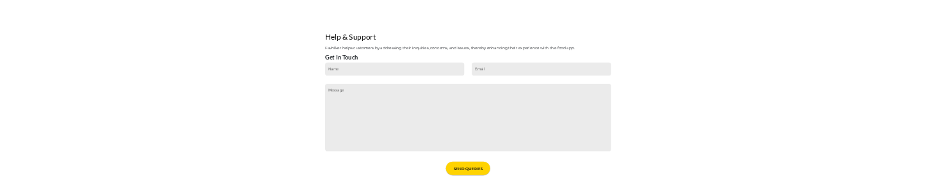
scroll to position [111, 0]
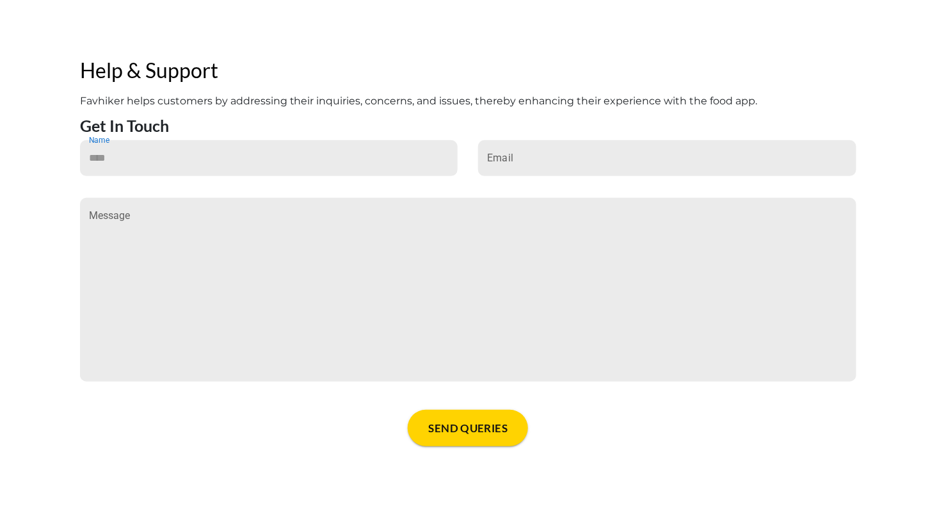
click at [293, 148] on input "Name" at bounding box center [269, 158] width 378 height 36
type input "*******"
type input "*"
type input "**********"
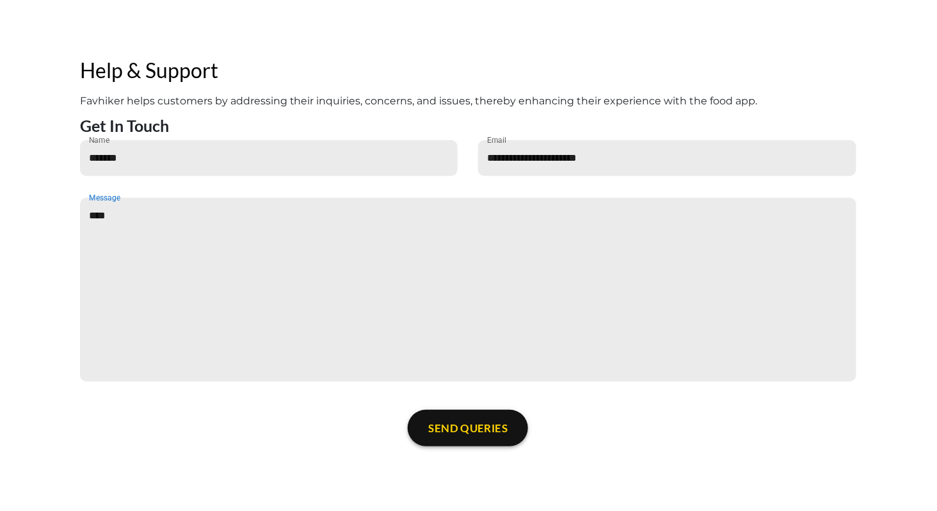
type input "****"
click at [454, 422] on span "SEND QUERIES" at bounding box center [468, 427] width 79 height 11
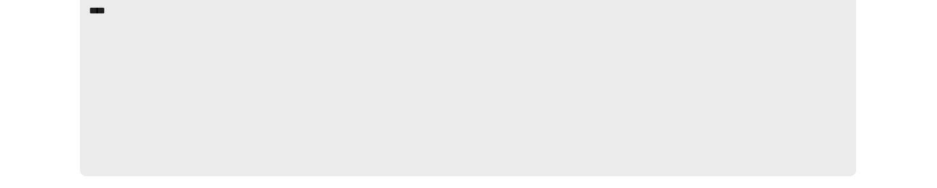
scroll to position [353, 0]
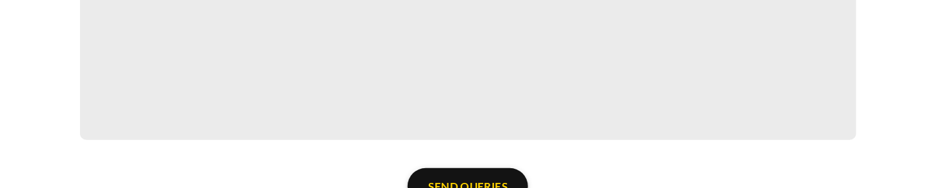
click at [489, 178] on button "SEND QUERIES" at bounding box center [468, 186] width 120 height 36
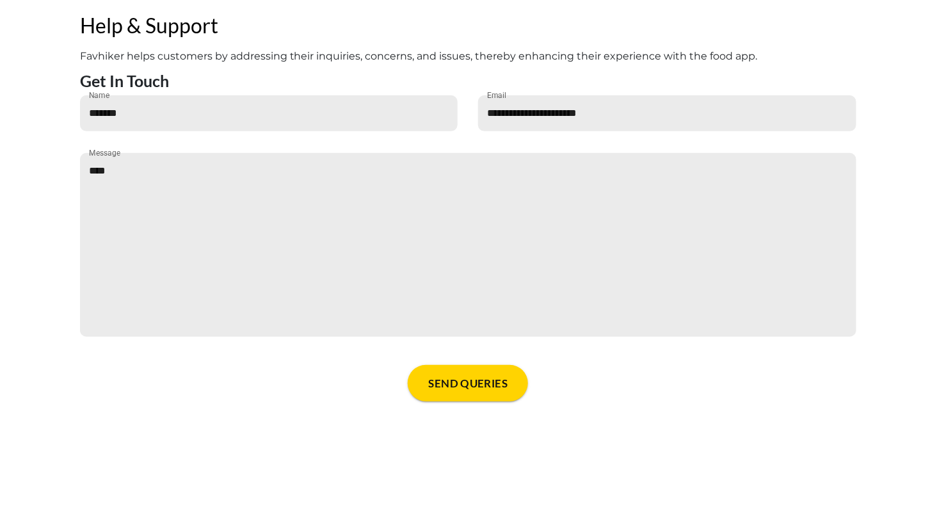
scroll to position [0, 0]
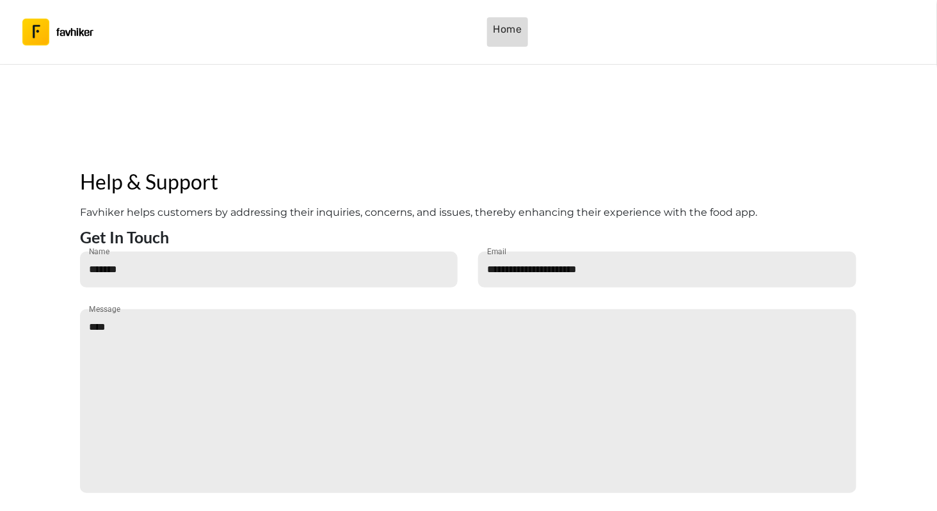
click at [490, 29] on button "Home" at bounding box center [507, 31] width 41 height 29
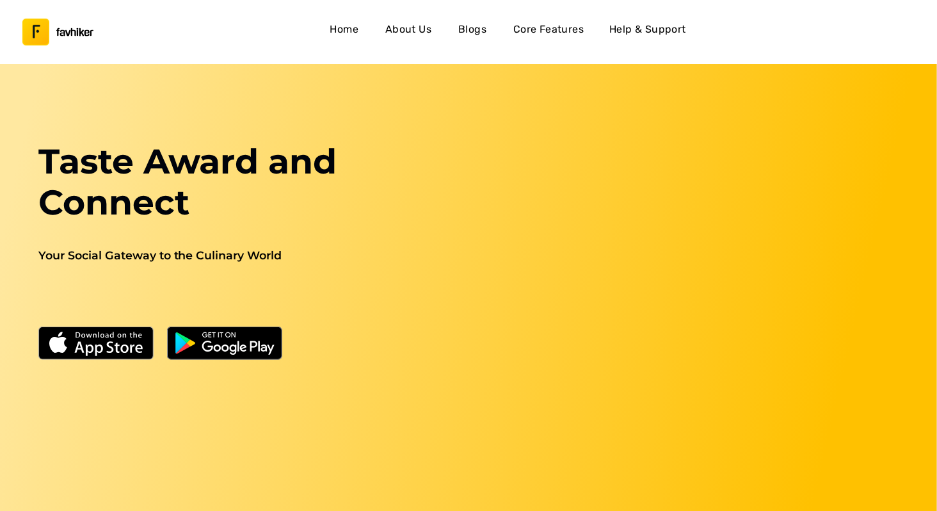
click at [418, 33] on h4 "About Us" at bounding box center [408, 29] width 46 height 17
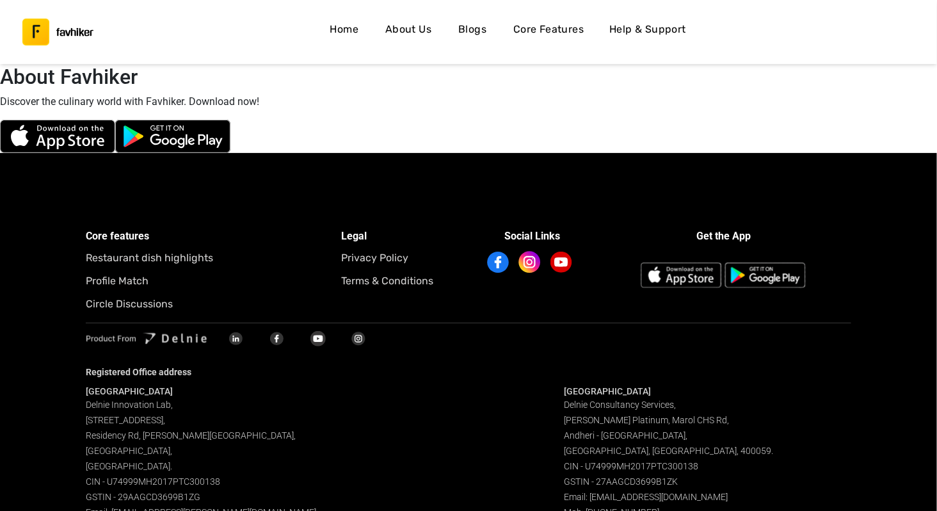
scroll to position [3860, 0]
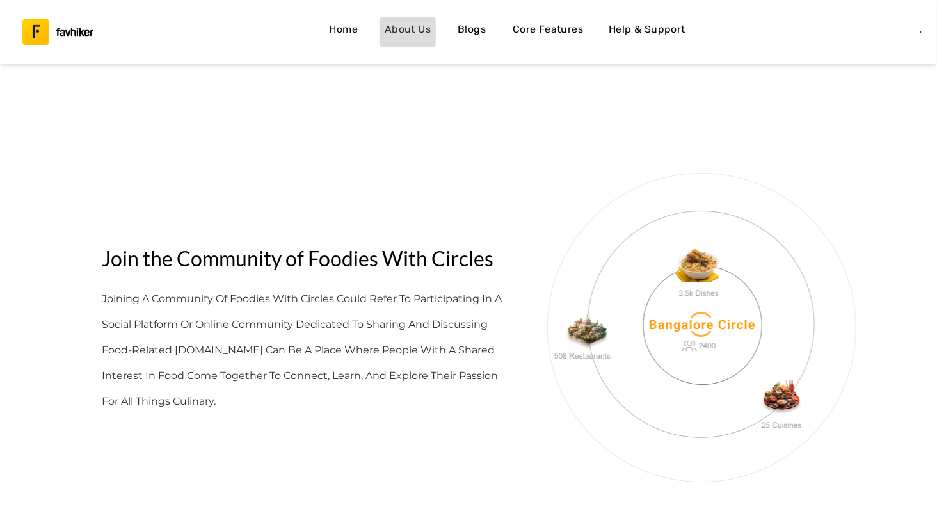
click at [416, 30] on h4 "About Us" at bounding box center [408, 29] width 46 height 17
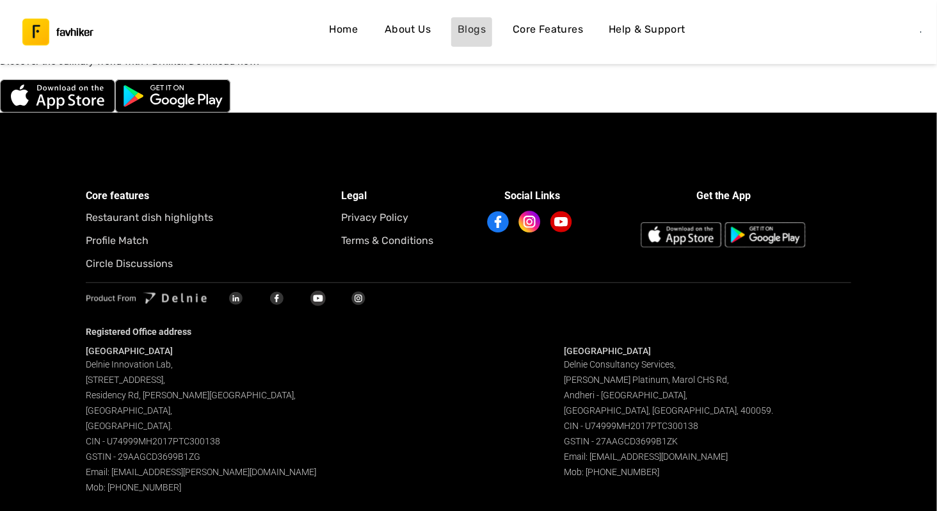
click at [475, 26] on h4 "Blogs" at bounding box center [472, 29] width 28 height 17
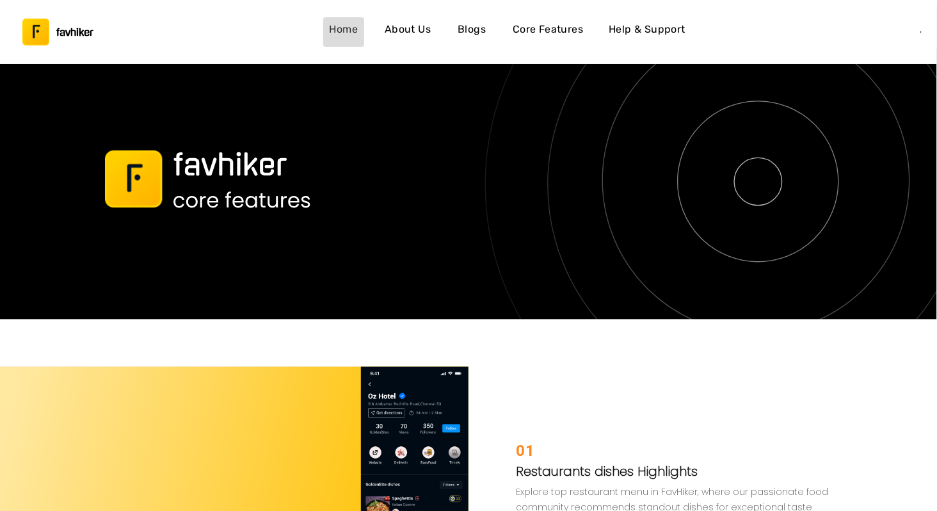
click at [330, 24] on h4 "Home" at bounding box center [344, 29] width 29 height 17
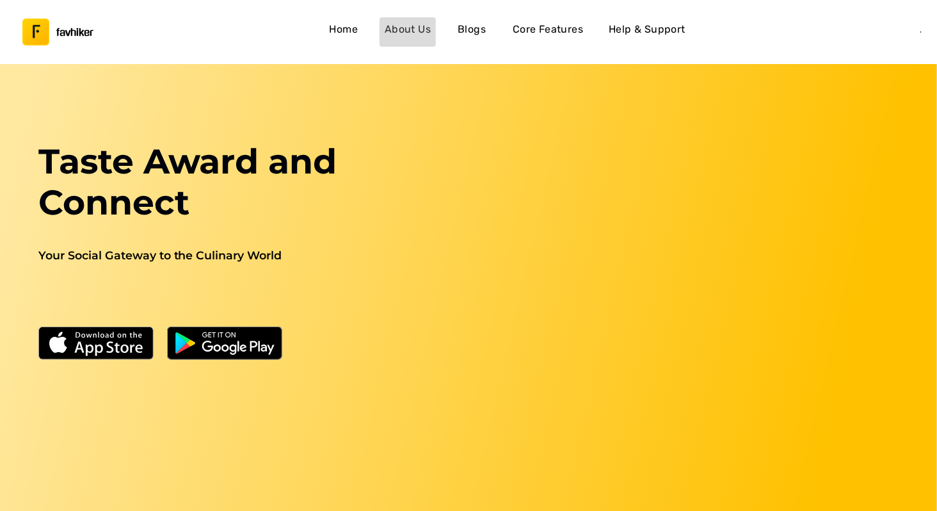
click at [428, 32] on h4 "About Us" at bounding box center [408, 29] width 46 height 17
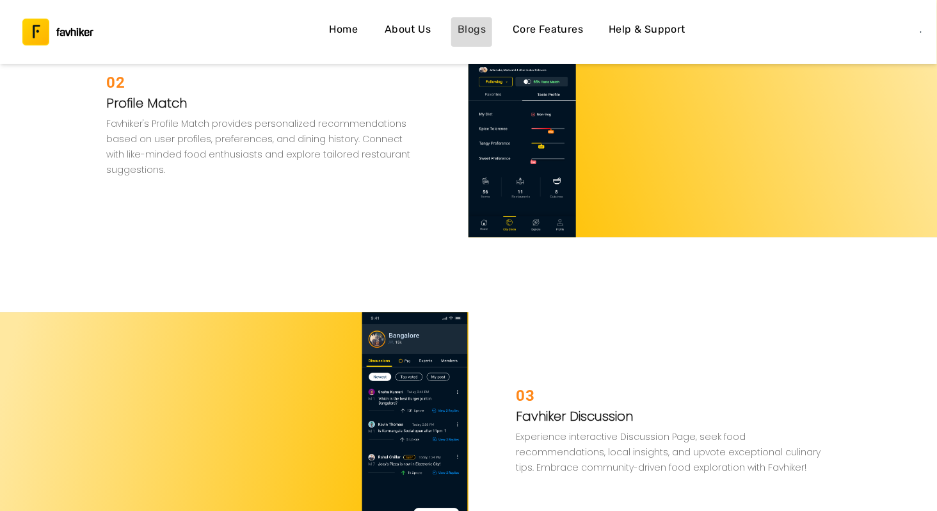
scroll to position [3136, 0]
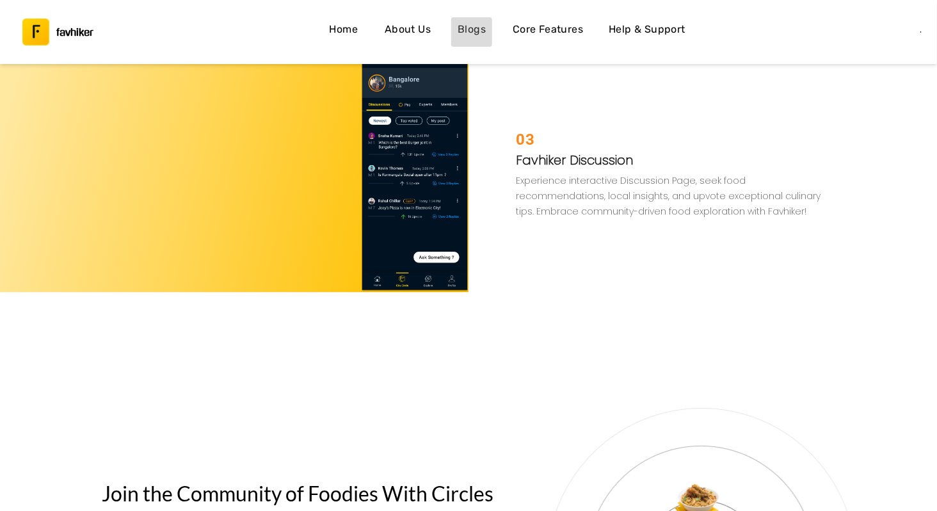
click at [470, 26] on h4 "Blogs" at bounding box center [472, 29] width 28 height 17
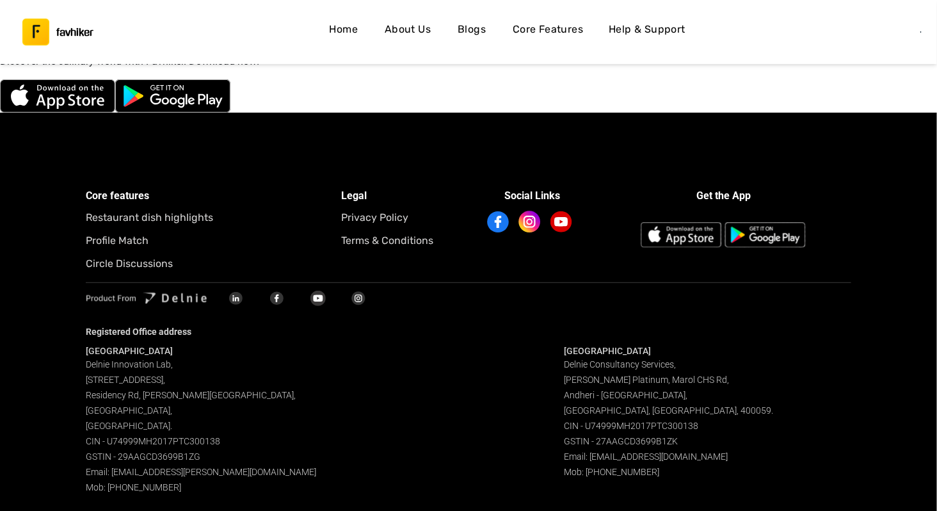
click at [569, 21] on h4 "Core Features" at bounding box center [548, 29] width 70 height 17
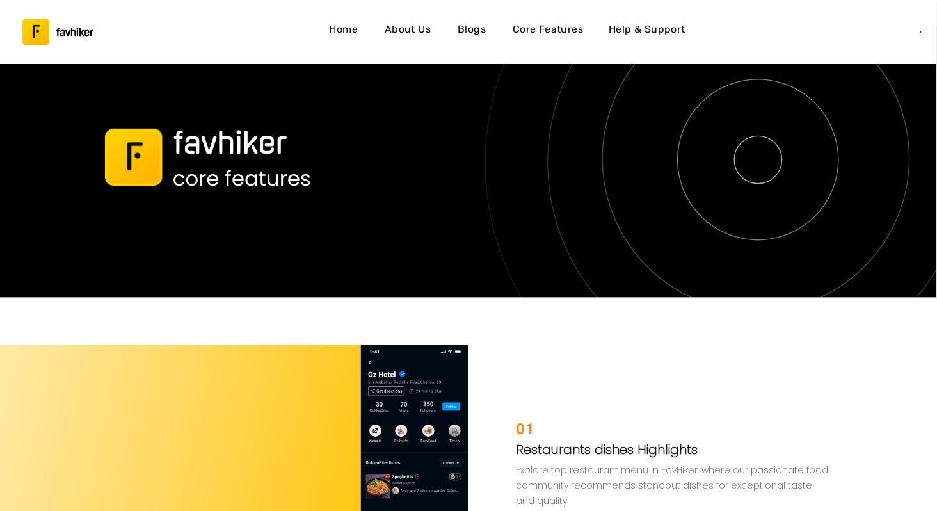
click at [631, 23] on h4 "Help & Support" at bounding box center [647, 29] width 77 height 17
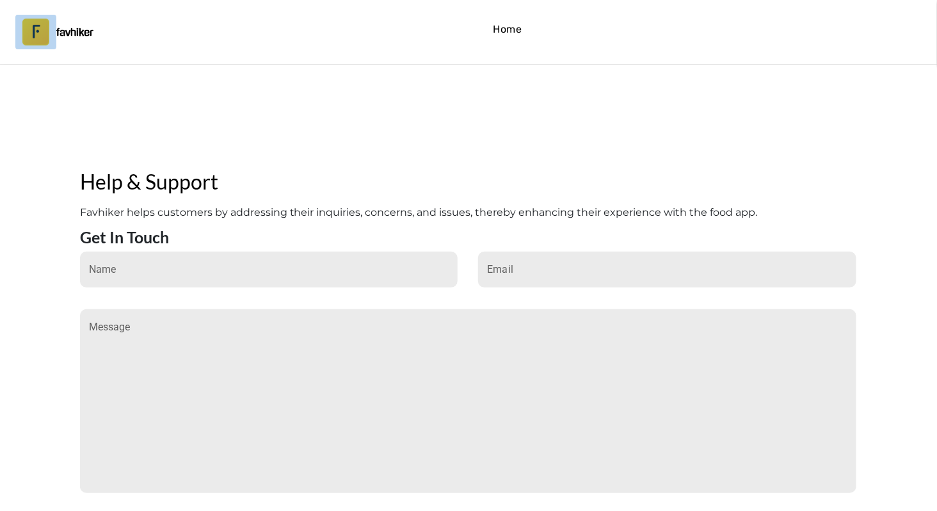
click at [52, 28] on button "button" at bounding box center [35, 32] width 41 height 35
